Goal: Find specific page/section: Find specific page/section

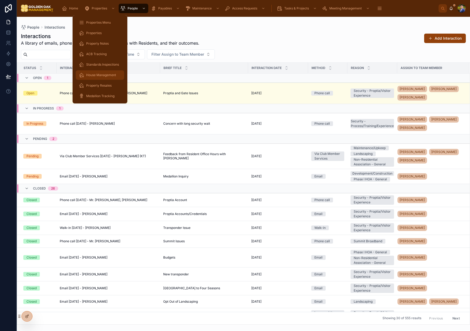
click at [99, 77] on div "House Management" at bounding box center [100, 75] width 42 height 8
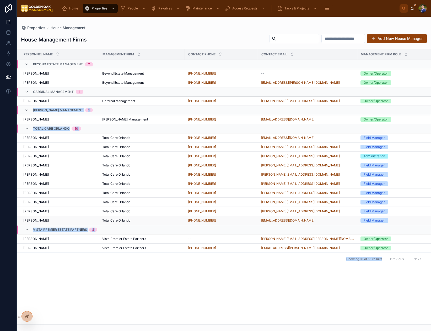
drag, startPoint x: 305, startPoint y: 258, endPoint x: 169, endPoint y: 222, distance: 140.6
click at [104, 93] on div "Personnel Name Management Firm Contact Phone Contact Email Management Firm Role…" at bounding box center [224, 186] width 414 height 275
drag, startPoint x: 236, startPoint y: 296, endPoint x: 294, endPoint y: 256, distance: 71.3
click at [236, 296] on div "Personnel Name Management Firm Contact Phone Contact Email Management Firm Role…" at bounding box center [224, 186] width 414 height 275
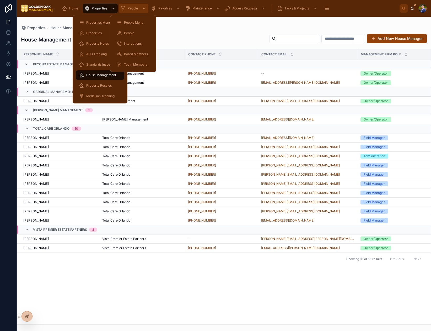
click at [124, 10] on icon "scrollable content" at bounding box center [122, 8] width 5 height 5
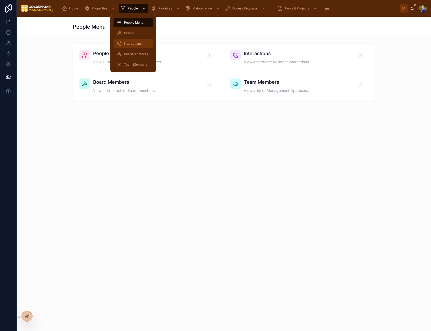
click at [136, 40] on div "Interactions" at bounding box center [133, 43] width 33 height 8
